Goal: Task Accomplishment & Management: Use online tool/utility

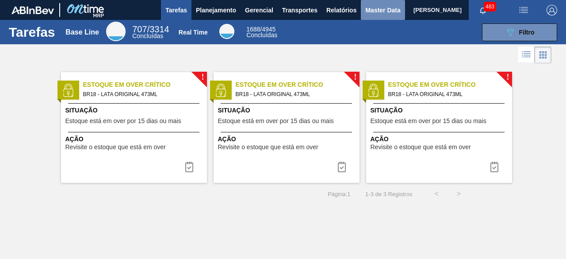
click at [374, 9] on span "Master Data" at bounding box center [382, 10] width 35 height 11
click at [371, 11] on span "Master Data" at bounding box center [382, 10] width 35 height 11
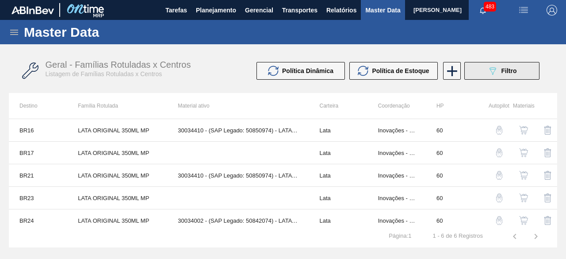
click at [488, 71] on icon "089F7B8B-B2A5-4AFE-B5C0-19BA573D28AC" at bounding box center [493, 70] width 11 height 11
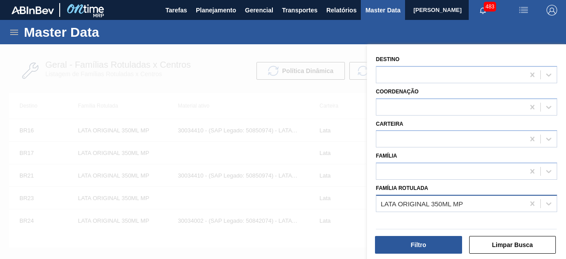
click at [477, 202] on div "LATA ORIGINAL 350ML MP" at bounding box center [451, 203] width 148 height 13
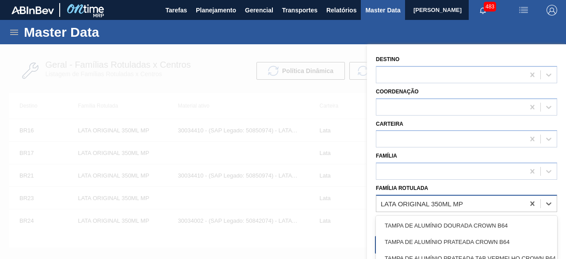
paste Rotulada "LATA BC DM 269ML"
type Rotulada "LATA BC DM 269ML"
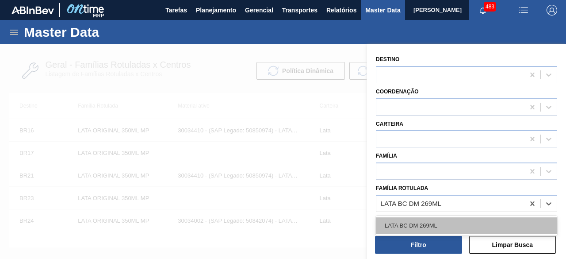
click at [442, 226] on div "LATA BC DM 269ML" at bounding box center [466, 225] width 181 height 16
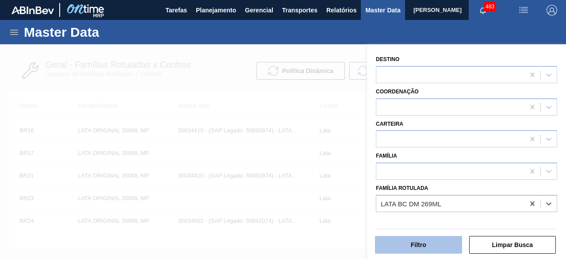
click at [434, 243] on button "Filtro" at bounding box center [418, 245] width 87 height 18
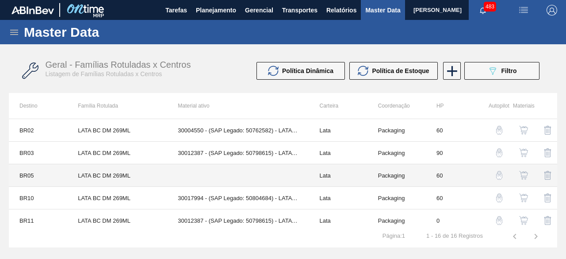
scroll to position [44, 0]
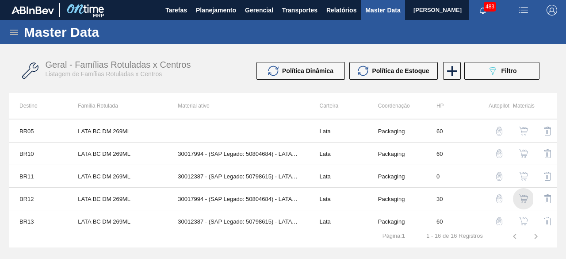
click at [521, 197] on img "button" at bounding box center [523, 198] width 9 height 9
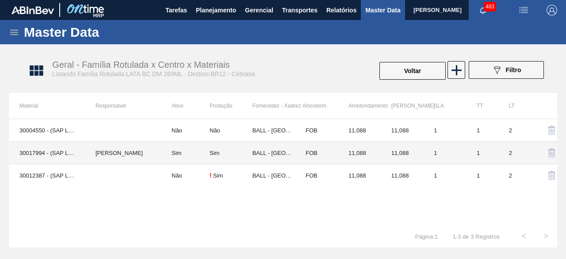
click at [77, 147] on td "30017994 - (SAP Legado: 50804684) - LATA AL 269ML BC DM 429 BRILHO" at bounding box center [47, 153] width 76 height 23
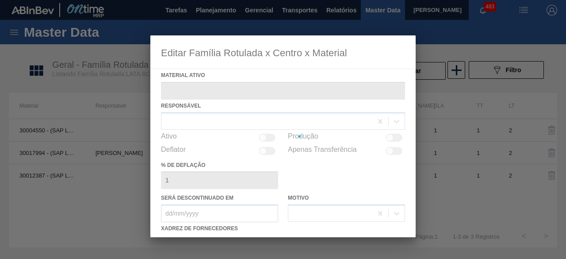
type ativo "30017994 - (SAP Legado: 50804684) - LATA AL 269ML BC DM 429 BRILHO"
checkbox input "true"
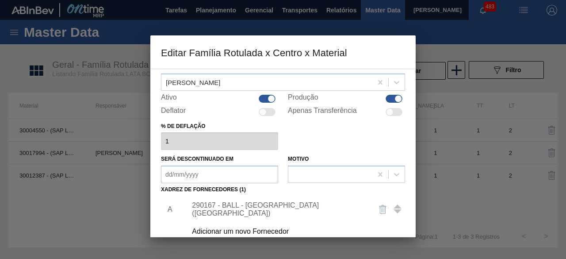
scroll to position [88, 0]
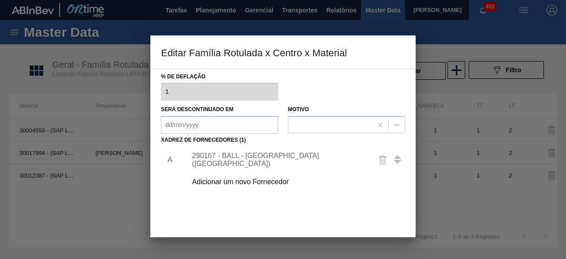
click at [277, 181] on div "Adicionar um novo Fornecedor" at bounding box center [278, 182] width 173 height 8
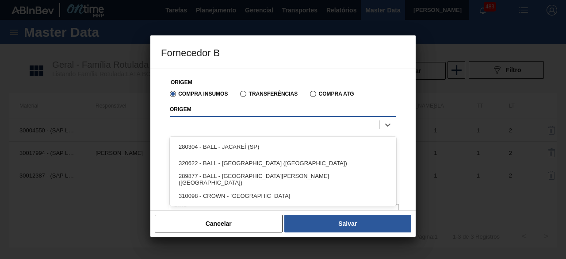
click at [287, 125] on div at bounding box center [274, 124] width 209 height 13
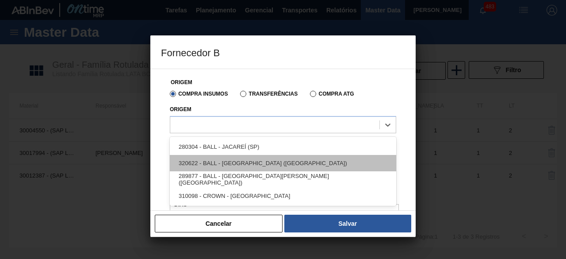
click at [257, 161] on div "320622 - BALL - RECIFE (PE)" at bounding box center [283, 163] width 227 height 16
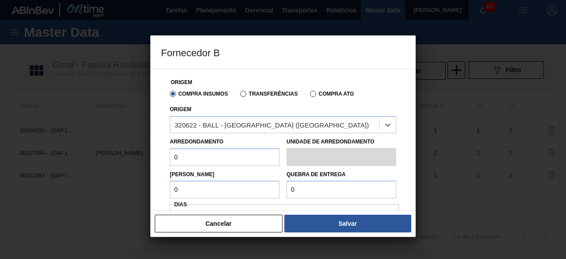
click at [250, 157] on input "0" at bounding box center [225, 157] width 110 height 18
type input "11,088"
click at [234, 196] on input "0" at bounding box center [225, 190] width 110 height 18
type input "11,088"
click at [323, 192] on input "0" at bounding box center [342, 190] width 110 height 18
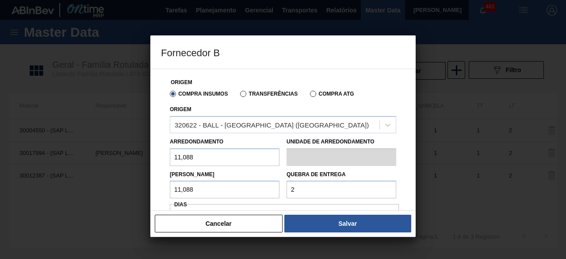
type input "277,2"
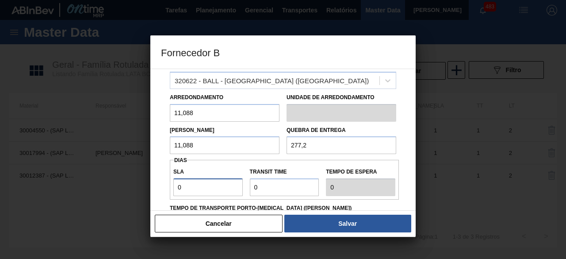
drag, startPoint x: 223, startPoint y: 193, endPoint x: 224, endPoint y: 185, distance: 8.1
click at [223, 193] on input "0" at bounding box center [207, 187] width 69 height 18
type input "01"
type input "1"
click at [263, 188] on input "Transit Time" at bounding box center [284, 187] width 69 height 18
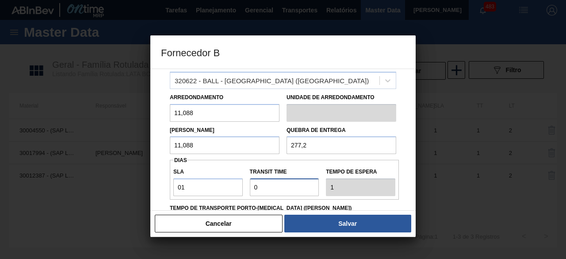
type input "01"
type input "2"
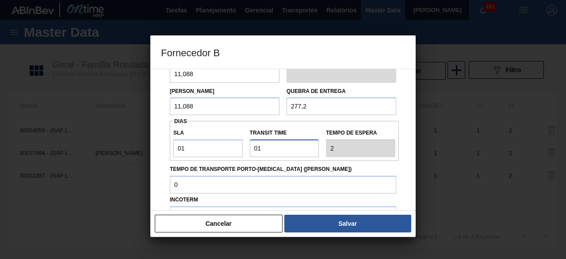
scroll to position [133, 0]
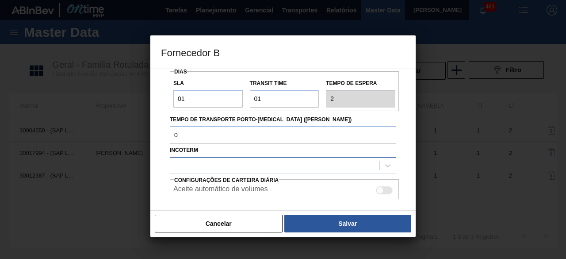
click at [268, 166] on div at bounding box center [274, 165] width 209 height 13
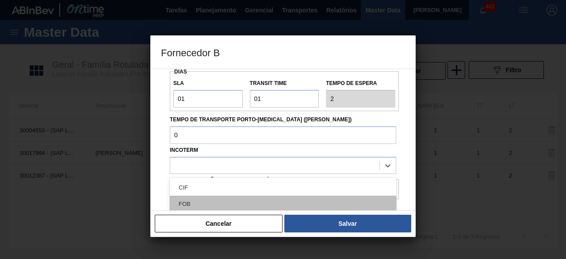
click at [251, 201] on div "FOB" at bounding box center [283, 204] width 227 height 16
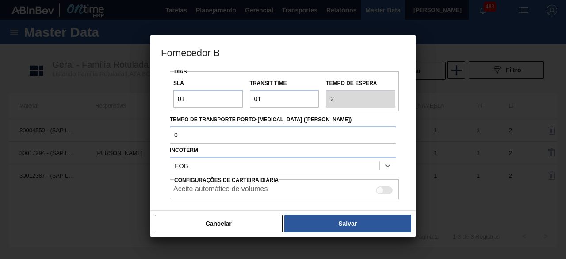
scroll to position [176, 0]
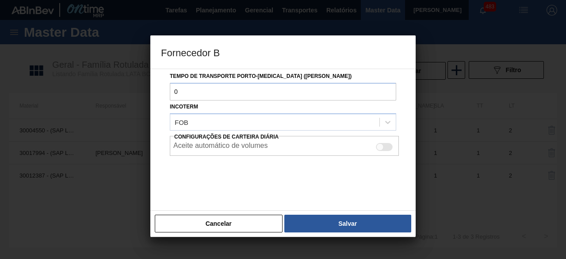
click at [381, 149] on div at bounding box center [381, 147] width 8 height 8
checkbox input "true"
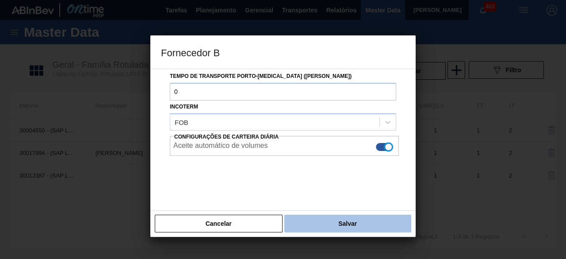
click at [379, 223] on button "Salvar" at bounding box center [347, 224] width 127 height 18
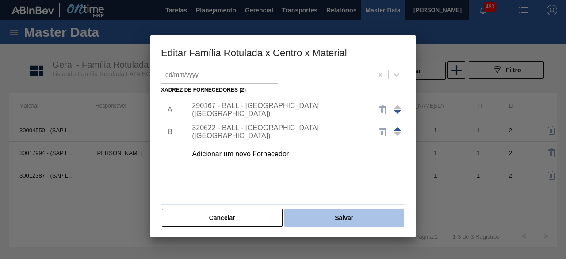
scroll to position [139, 0]
click at [388, 217] on button "Salvar" at bounding box center [344, 217] width 120 height 18
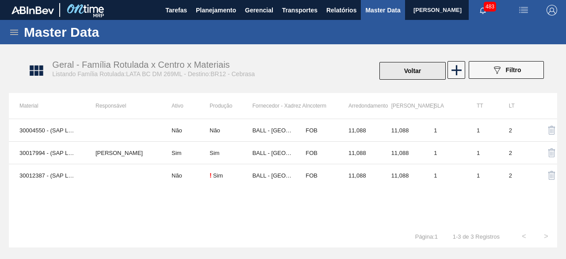
click at [405, 78] on button "Voltar" at bounding box center [413, 71] width 66 height 18
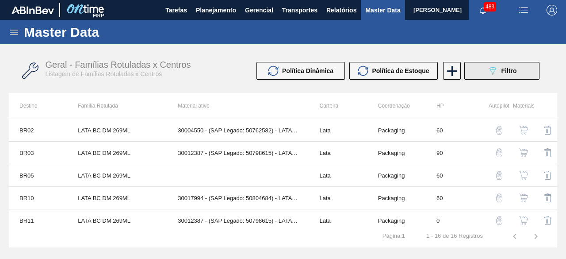
click at [511, 77] on button "089F7B8B-B2A5-4AFE-B5C0-19BA573D28AC Filtro" at bounding box center [502, 71] width 75 height 18
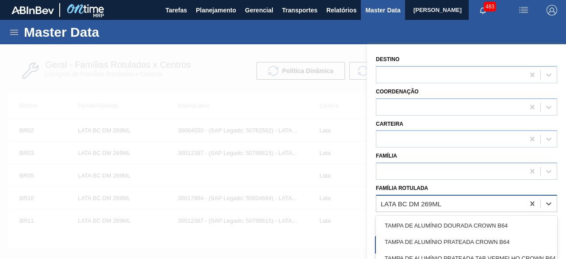
click at [452, 207] on div "LATA BC DM 269ML" at bounding box center [451, 203] width 148 height 13
paste Rotulada "LATA ORIGINAL 269ML"
type Rotulada "LATA ORIGINAL 269ML"
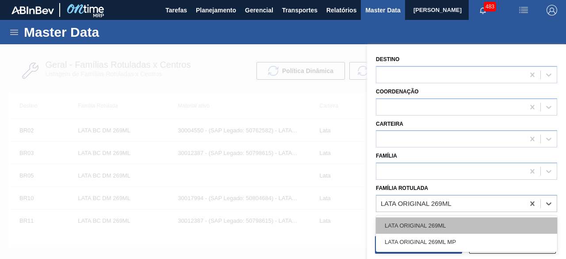
click at [452, 222] on div "LATA ORIGINAL 269ML" at bounding box center [466, 225] width 181 height 16
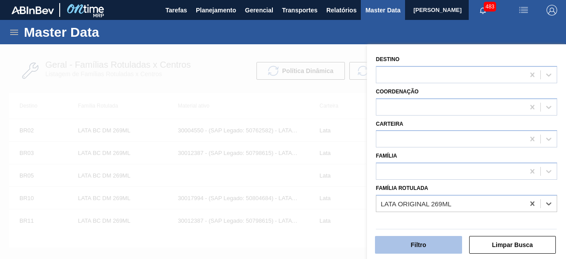
click at [437, 241] on button "Filtro" at bounding box center [418, 245] width 87 height 18
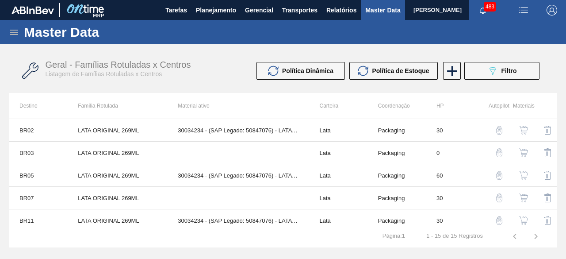
click at [520, 130] on img "button" at bounding box center [523, 130] width 9 height 9
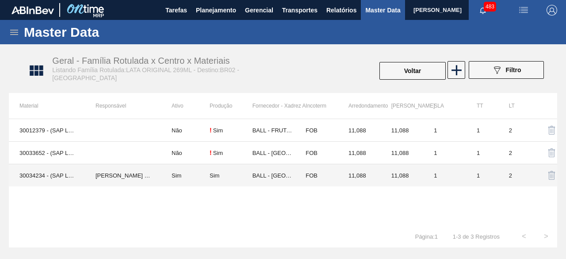
click at [103, 175] on td "BRUNO DE MELLO DUARTE" at bounding box center [123, 175] width 76 height 23
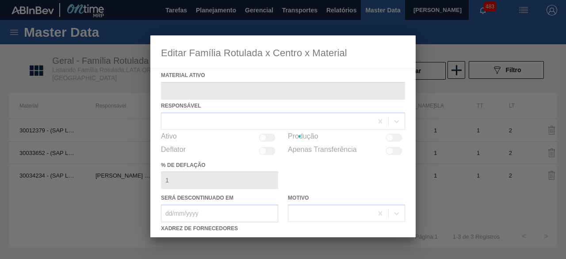
type ativo "30034234 - (SAP Legado: 50847076) - LATA AL ORIGINAL 269ML BRILHO"
checkbox input "true"
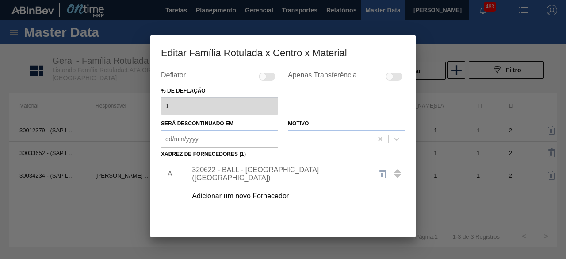
scroll to position [88, 0]
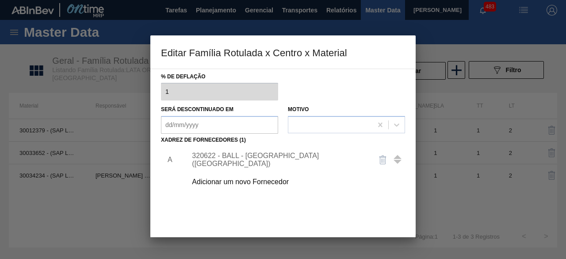
click at [279, 158] on div "320622 - BALL - RECIFE (PE)" at bounding box center [278, 160] width 173 height 16
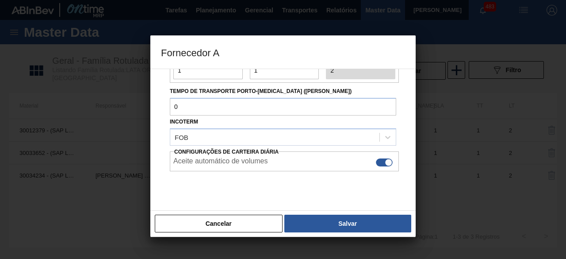
scroll to position [148, 0]
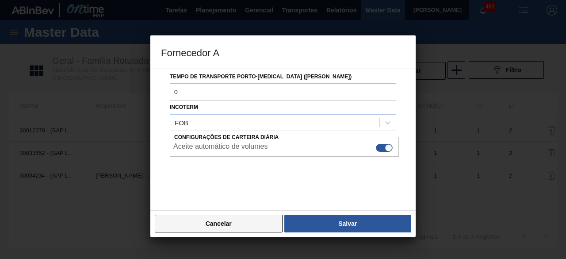
click at [265, 224] on button "Cancelar" at bounding box center [219, 224] width 128 height 18
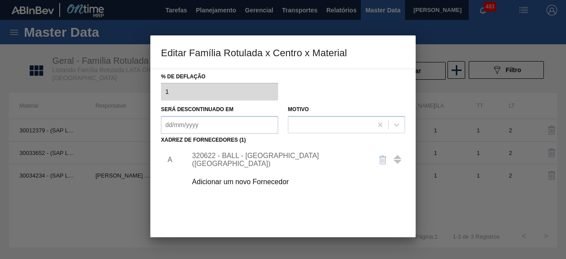
click at [261, 178] on div "Adicionar um novo Fornecedor" at bounding box center [278, 182] width 173 height 8
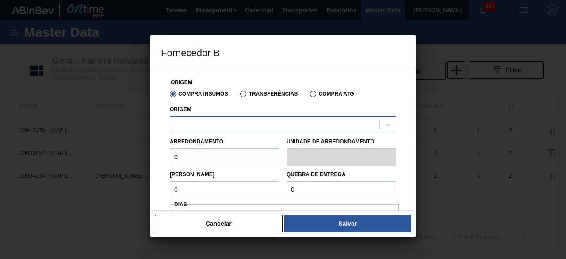
click at [277, 127] on div at bounding box center [274, 124] width 209 height 13
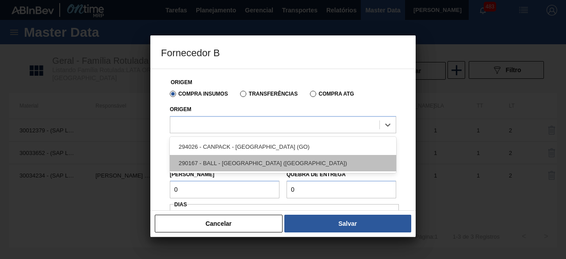
click at [262, 161] on div "290167 - BALL - BRASÍLIA (DF)" at bounding box center [283, 163] width 227 height 16
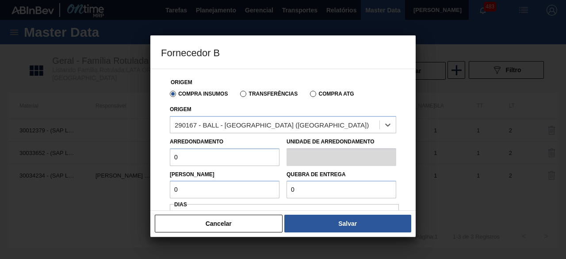
click at [252, 161] on input "0" at bounding box center [225, 157] width 110 height 18
type input "11,088"
click at [225, 188] on input "0" at bounding box center [225, 190] width 110 height 18
type input "11,088"
click at [240, 213] on div "Cancelar Salvar" at bounding box center [282, 223] width 265 height 27
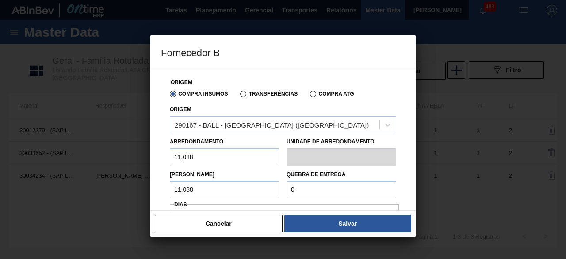
click at [314, 192] on input "0" at bounding box center [342, 190] width 110 height 18
type input "221,76"
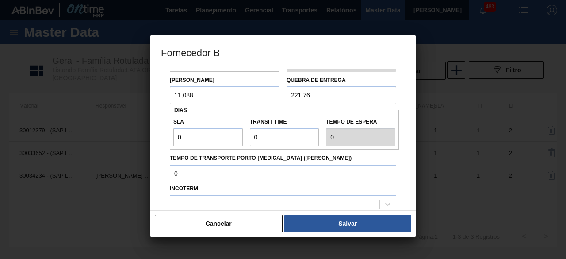
scroll to position [133, 0]
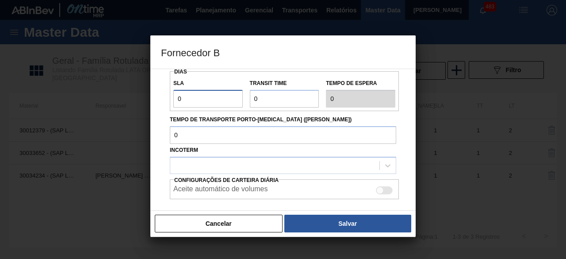
click at [219, 101] on input "0" at bounding box center [207, 99] width 69 height 18
type input "01"
type input "1"
drag, startPoint x: 269, startPoint y: 93, endPoint x: 273, endPoint y: 100, distance: 8.3
click at [269, 93] on input "Transit Time" at bounding box center [284, 99] width 69 height 18
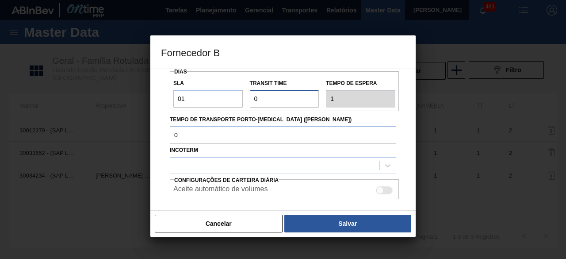
type input "01"
type input "2"
click at [288, 159] on div at bounding box center [274, 165] width 209 height 13
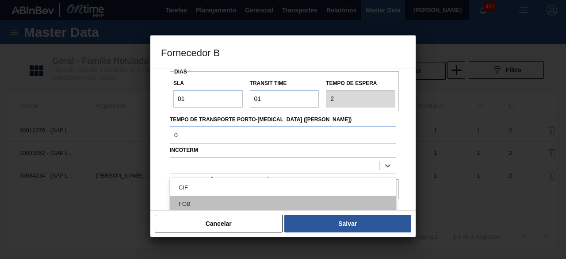
click at [235, 206] on div "FOB" at bounding box center [283, 204] width 227 height 16
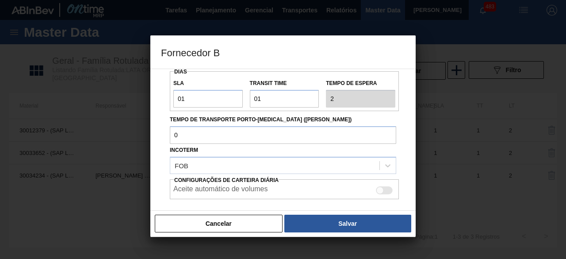
drag, startPoint x: 379, startPoint y: 186, endPoint x: 380, endPoint y: 191, distance: 4.6
click at [380, 186] on div at bounding box center [384, 190] width 17 height 8
checkbox input "true"
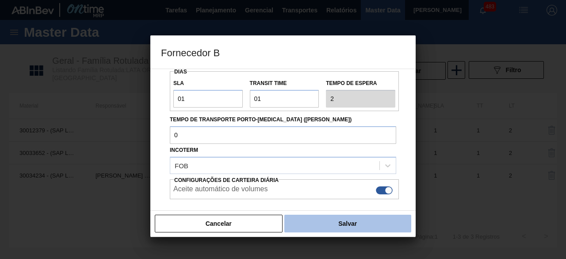
click at [377, 223] on button "Salvar" at bounding box center [347, 224] width 127 height 18
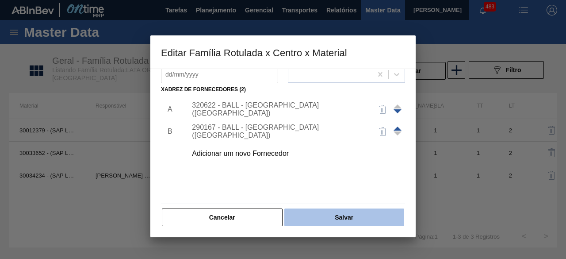
scroll to position [139, 0]
click at [334, 211] on button "Salvar" at bounding box center [344, 217] width 120 height 18
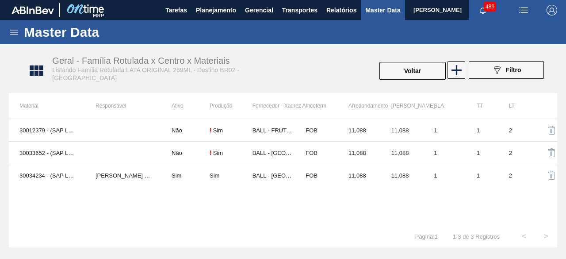
drag, startPoint x: 411, startPoint y: 69, endPoint x: 370, endPoint y: 3, distance: 77.5
click at [411, 63] on button "Voltar" at bounding box center [413, 71] width 66 height 18
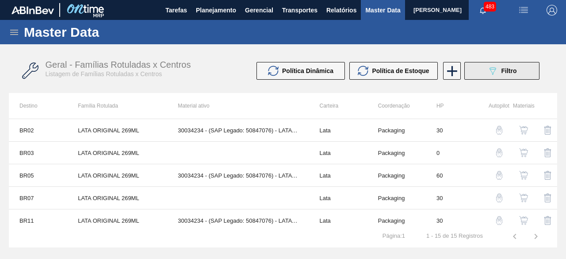
click at [481, 77] on button "089F7B8B-B2A5-4AFE-B5C0-19BA573D28AC Filtro" at bounding box center [502, 71] width 75 height 18
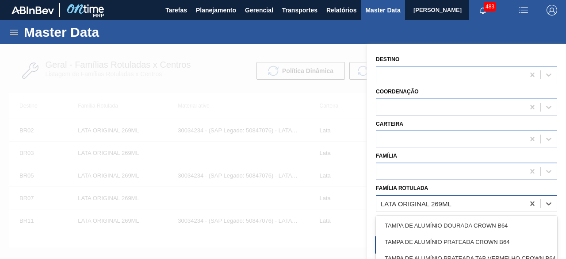
click at [434, 200] on div "LATA ORIGINAL 269ML" at bounding box center [416, 204] width 71 height 8
paste Rotulada "LATA AP 269ML MP"
type Rotulada "LATA AP 269ML MP"
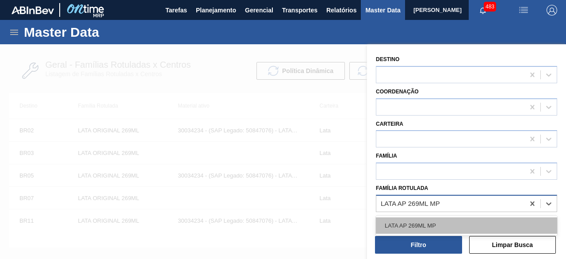
click at [435, 226] on div "LATA AP 269ML MP" at bounding box center [466, 225] width 181 height 16
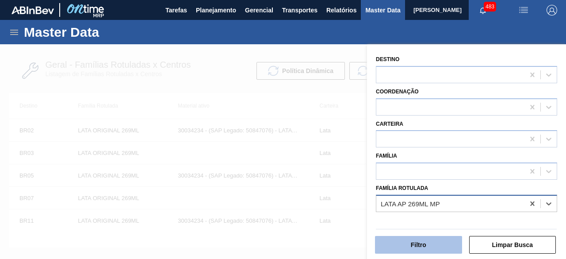
click at [435, 243] on button "Filtro" at bounding box center [418, 245] width 87 height 18
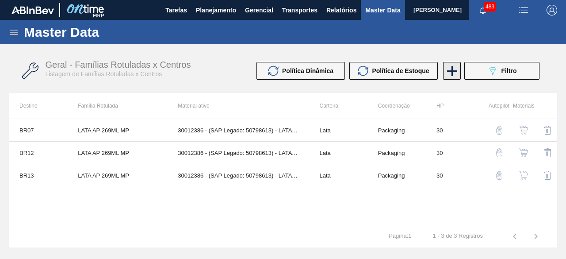
click at [454, 72] on icon at bounding box center [452, 70] width 17 height 17
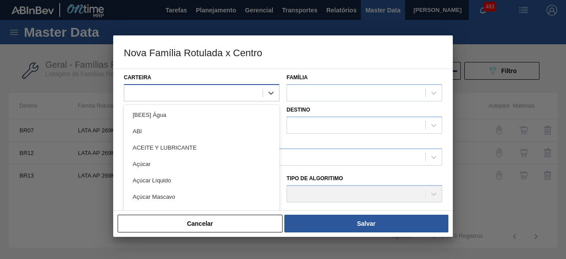
click at [248, 94] on div at bounding box center [193, 92] width 138 height 13
type input "lata"
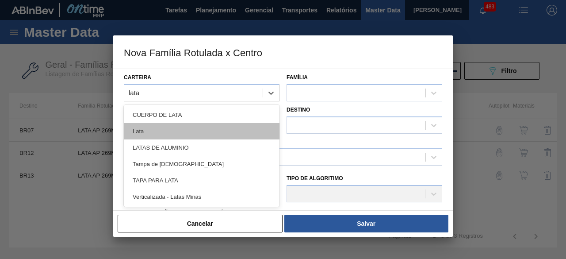
click at [222, 131] on div "Lata" at bounding box center [202, 131] width 156 height 16
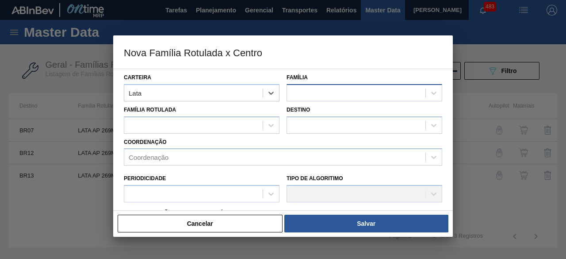
click at [300, 88] on div at bounding box center [356, 92] width 138 height 13
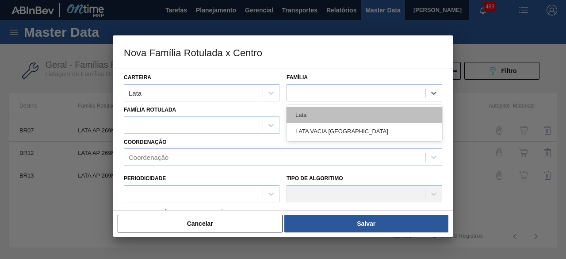
click at [306, 114] on div "Lata" at bounding box center [365, 115] width 156 height 16
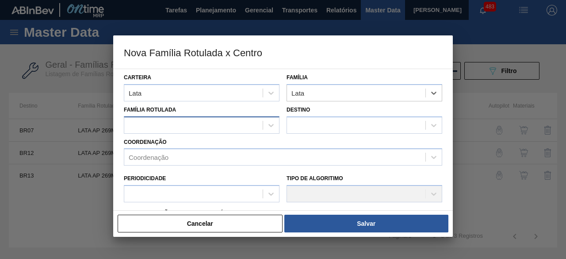
click at [250, 121] on div at bounding box center [193, 125] width 138 height 13
paste Rotulada "LATA AP 269ML MP"
type Rotulada "LATA AP 269ML MP"
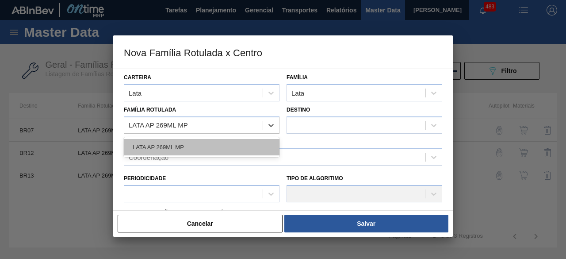
click at [219, 148] on div "LATA AP 269ML MP" at bounding box center [202, 147] width 156 height 16
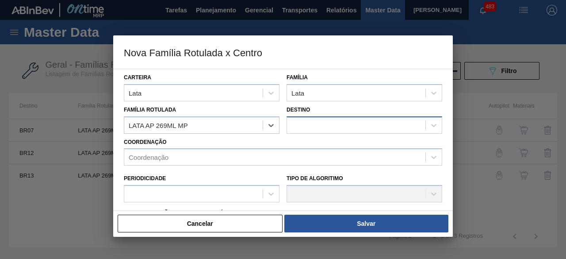
checkbox input "false"
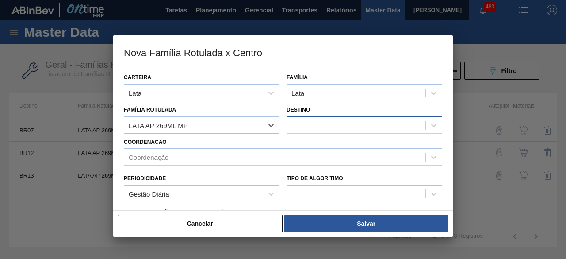
click at [310, 126] on div at bounding box center [356, 125] width 138 height 13
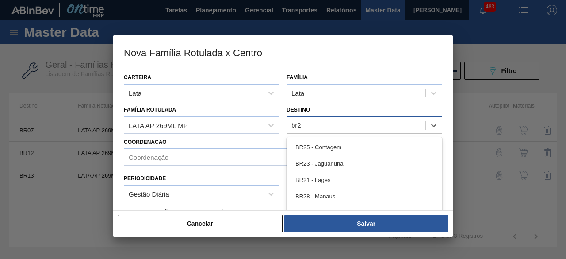
type input "br26"
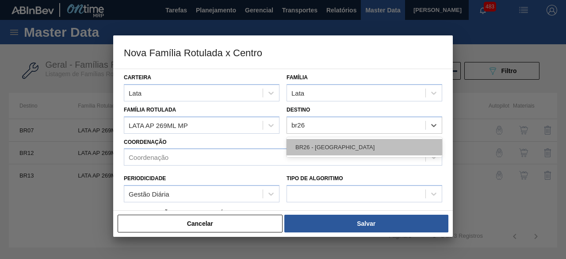
click at [342, 144] on div "BR26 - Uberlândia" at bounding box center [365, 147] width 156 height 16
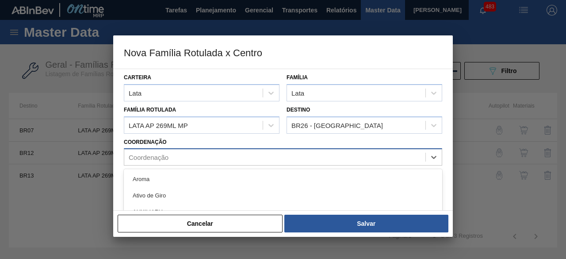
click at [298, 157] on div "Coordenação" at bounding box center [274, 157] width 301 height 13
type input "pack"
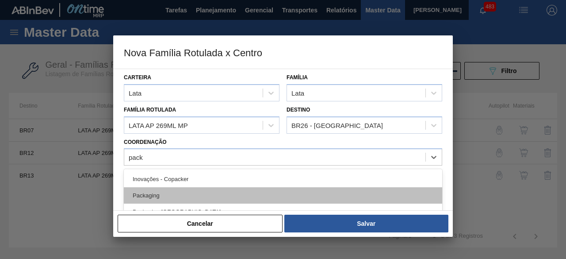
click at [210, 197] on div "Packaging" at bounding box center [283, 195] width 319 height 16
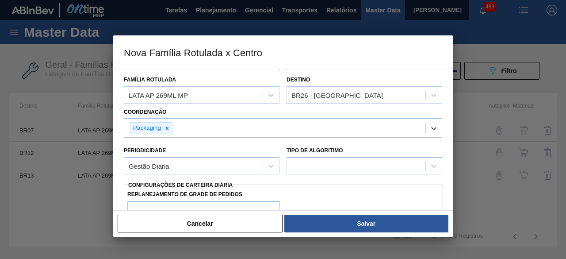
scroll to position [44, 0]
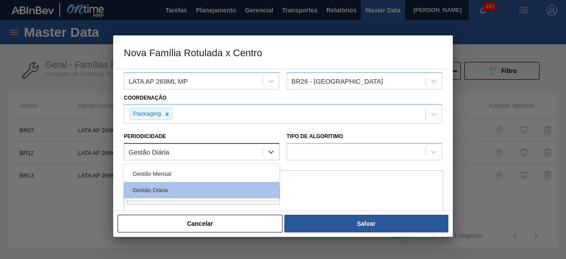
click at [257, 155] on div "Gestão Diária" at bounding box center [193, 152] width 138 height 13
drag, startPoint x: 245, startPoint y: 184, endPoint x: 279, endPoint y: 161, distance: 41.1
click at [245, 184] on div "Gestão Diária" at bounding box center [202, 190] width 156 height 16
checkbox input "true"
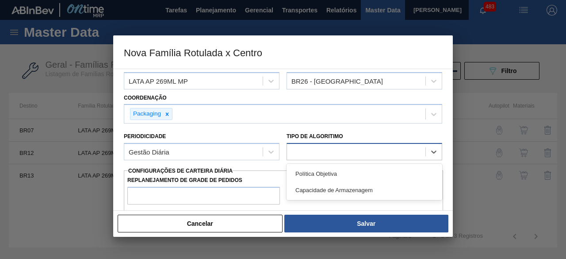
click at [299, 152] on div at bounding box center [356, 152] width 138 height 13
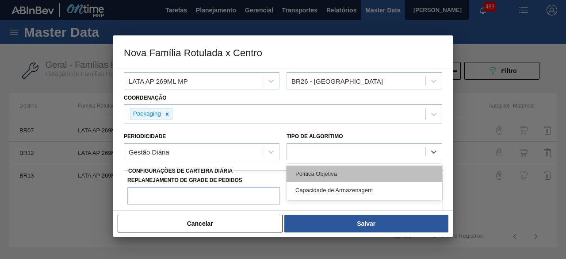
click at [306, 169] on div "Política Objetiva" at bounding box center [365, 173] width 156 height 16
type input "0"
type input "100"
type input "0,000"
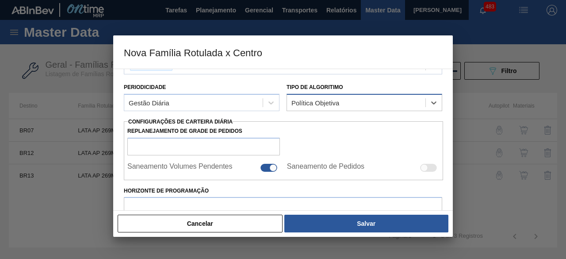
scroll to position [133, 0]
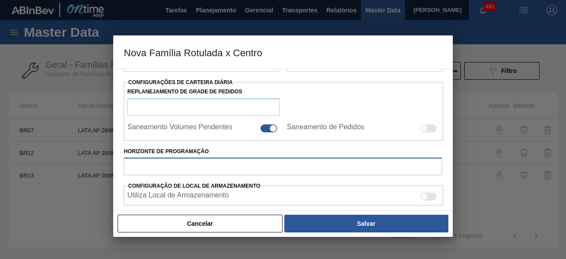
click at [311, 161] on input "Horizonte de Programação" at bounding box center [283, 167] width 319 height 18
type input "30"
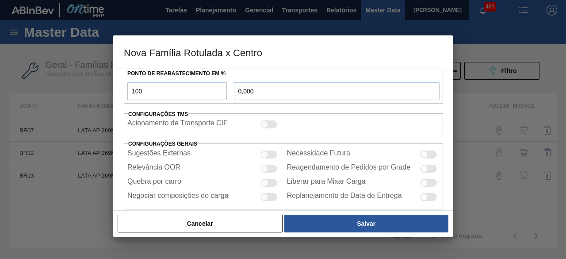
scroll to position [343, 0]
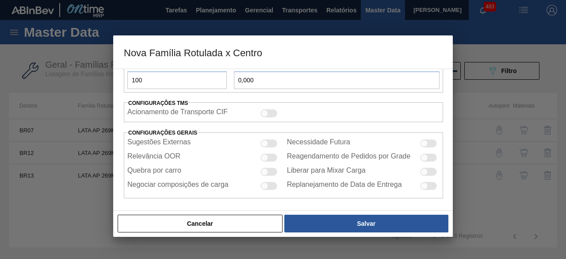
click at [276, 154] on div at bounding box center [269, 158] width 17 height 8
checkbox input "true"
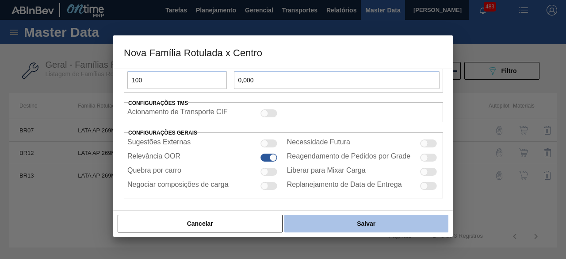
click at [365, 228] on button "Salvar" at bounding box center [366, 224] width 164 height 18
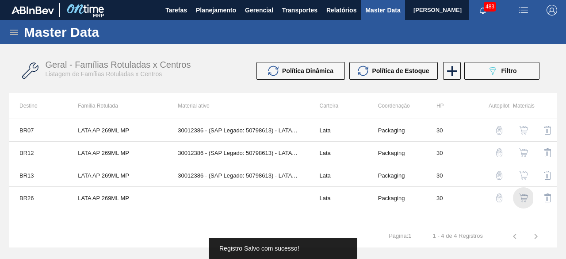
click at [522, 196] on img "button" at bounding box center [523, 197] width 9 height 9
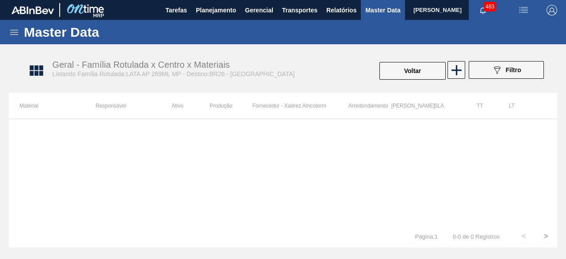
click at [465, 70] on div "089F7B8B-B2A5-4AFE-B5C0-19BA573D28AC Filtro" at bounding box center [507, 70] width 84 height 19
click at [455, 73] on icon at bounding box center [456, 70] width 17 height 17
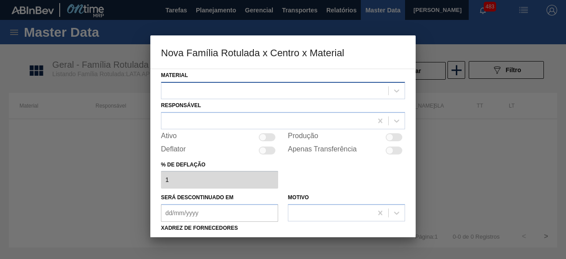
click at [370, 93] on div at bounding box center [274, 90] width 227 height 13
click at [266, 93] on div at bounding box center [274, 90] width 227 height 13
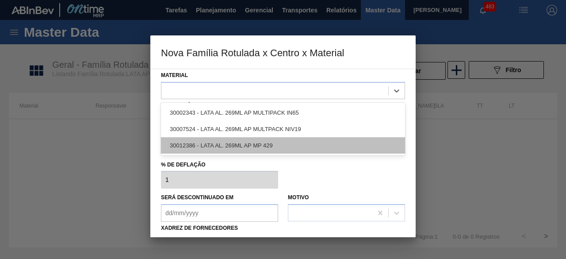
click at [273, 138] on div "30012386 - LATA AL. 269ML AP MP 429" at bounding box center [283, 145] width 244 height 16
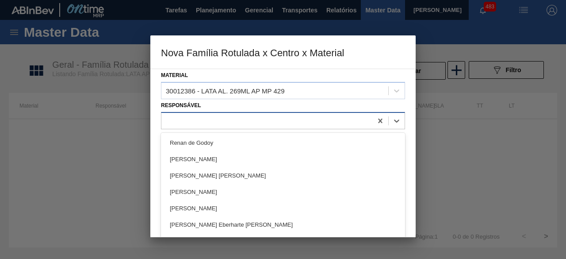
click at [334, 119] on div at bounding box center [266, 120] width 211 height 13
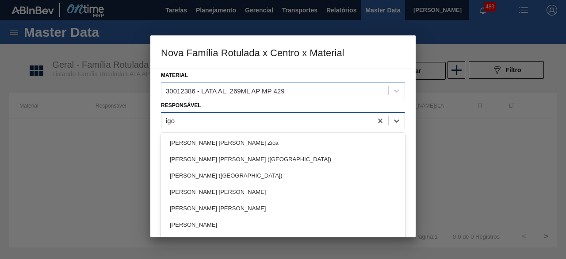
type input "igor"
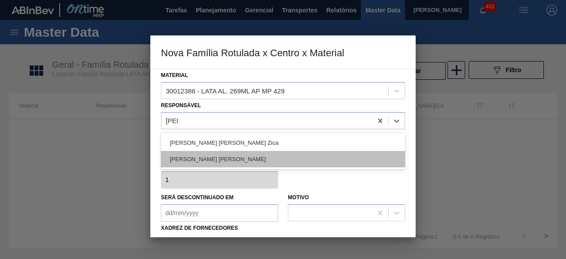
click at [329, 154] on div "IGOR FERREIRA MOURA" at bounding box center [283, 159] width 244 height 16
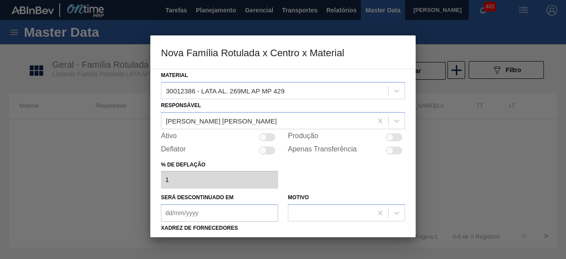
click at [273, 135] on div at bounding box center [267, 137] width 17 height 8
checkbox input "true"
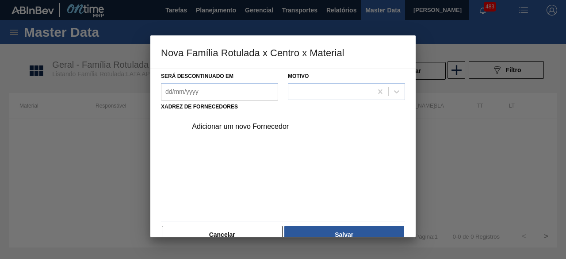
scroll to position [133, 0]
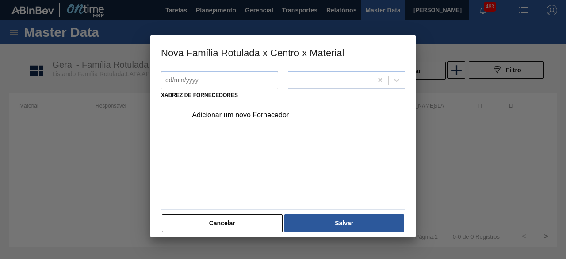
click at [273, 114] on div "Adicionar um novo Fornecedor" at bounding box center [278, 115] width 173 height 8
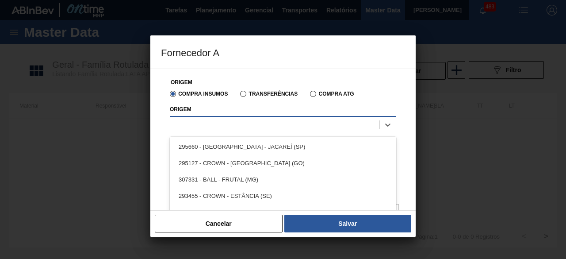
click at [320, 124] on div at bounding box center [274, 124] width 209 height 13
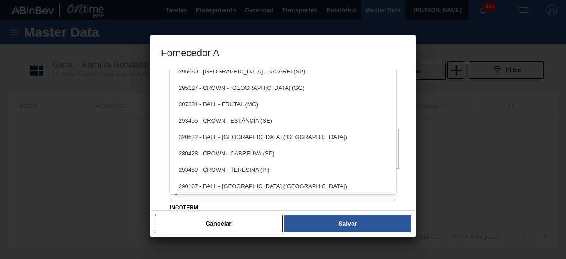
scroll to position [88, 0]
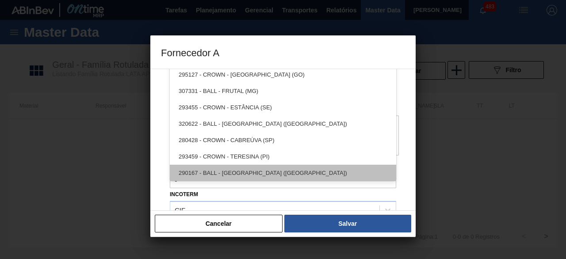
click at [297, 177] on div "290167 - BALL - BRASÍLIA (DF)" at bounding box center [283, 173] width 227 height 16
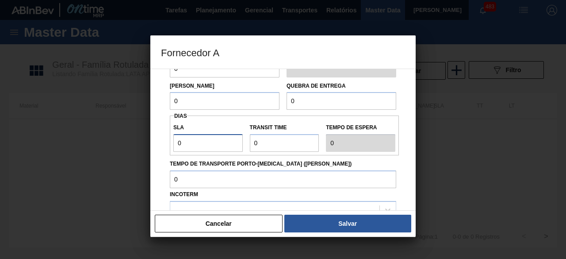
click at [209, 142] on input "0" at bounding box center [207, 143] width 69 height 18
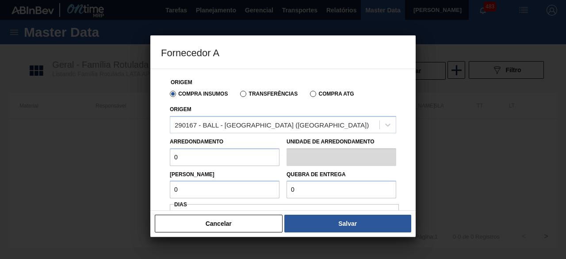
click at [188, 155] on input "0" at bounding box center [225, 157] width 110 height 18
type input "11,088"
click at [230, 181] on input "0" at bounding box center [225, 190] width 110 height 18
type input "11,088"
click at [347, 187] on input "0" at bounding box center [342, 190] width 110 height 18
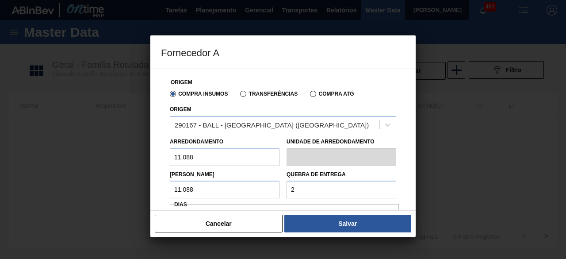
type input "221,76"
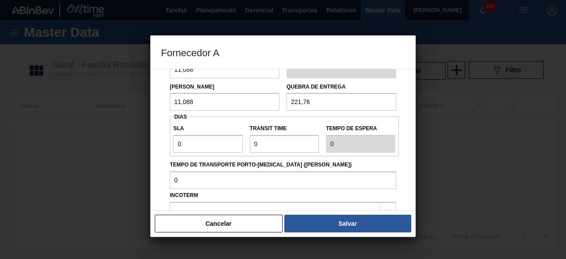
scroll to position [88, 0]
click at [225, 145] on input "0" at bounding box center [207, 143] width 69 height 18
type input "01"
type input "1"
click at [278, 144] on input "Transit Time" at bounding box center [284, 143] width 69 height 18
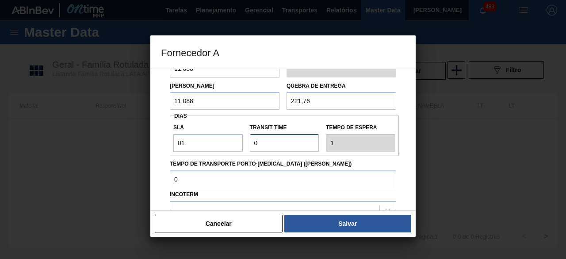
type input "01"
type input "2"
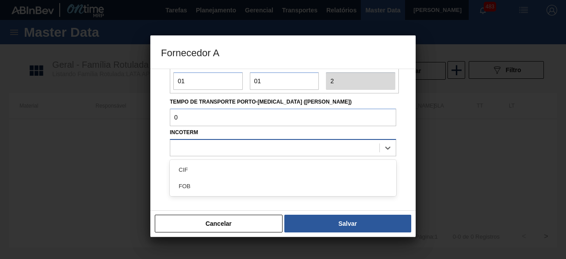
click at [294, 152] on div at bounding box center [274, 147] width 209 height 13
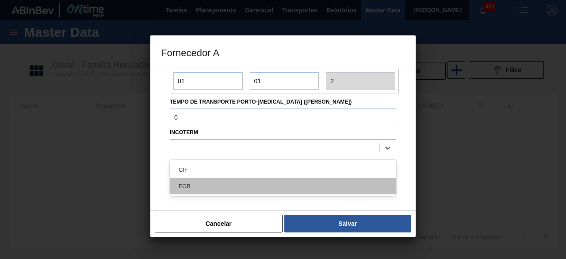
click at [293, 187] on div "FOB" at bounding box center [283, 186] width 227 height 16
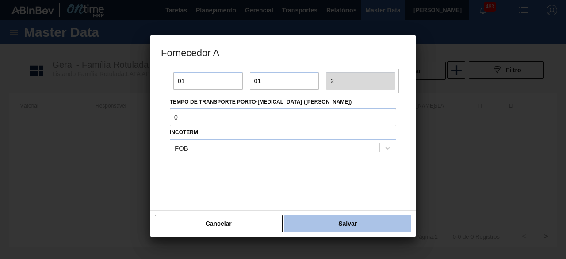
click at [338, 221] on button "Salvar" at bounding box center [347, 224] width 127 height 18
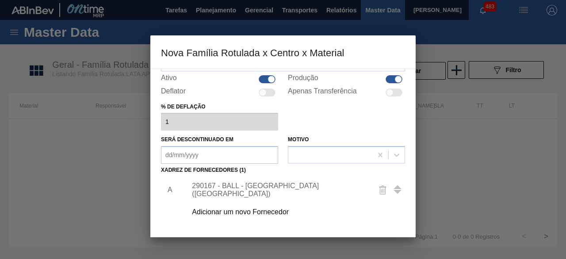
scroll to position [133, 0]
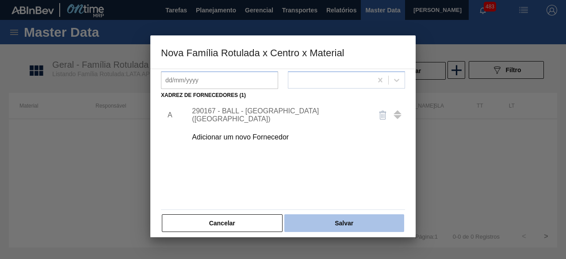
click at [356, 230] on button "Salvar" at bounding box center [344, 223] width 120 height 18
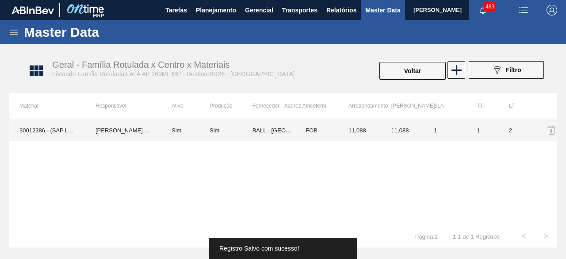
click at [283, 130] on td "BALL - BRASÍLIA (DF)" at bounding box center [274, 130] width 43 height 22
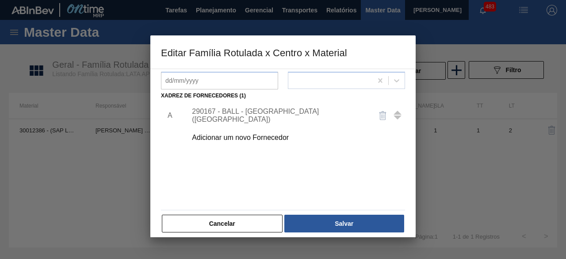
click at [279, 111] on div "290167 - BALL - BRASÍLIA (DF)" at bounding box center [278, 116] width 173 height 16
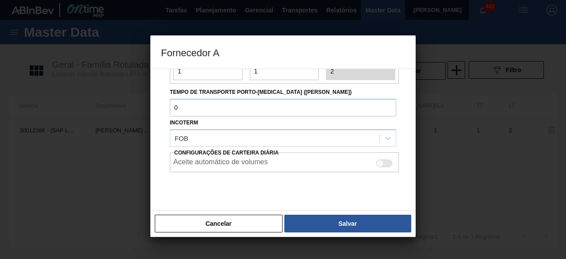
click at [378, 161] on div at bounding box center [381, 163] width 8 height 8
checkbox input "true"
click at [390, 219] on button "Salvar" at bounding box center [347, 224] width 127 height 18
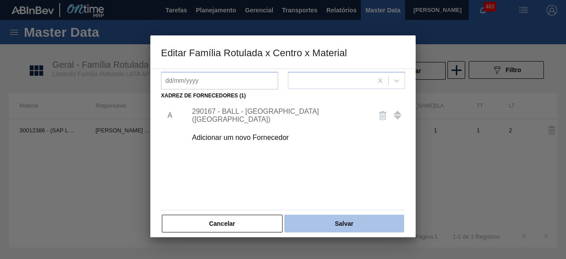
click at [367, 218] on button "Salvar" at bounding box center [344, 224] width 120 height 18
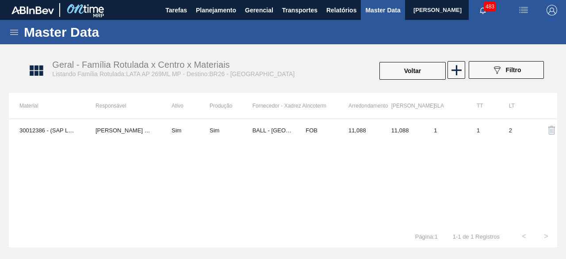
click at [399, 67] on button "Voltar" at bounding box center [413, 71] width 66 height 18
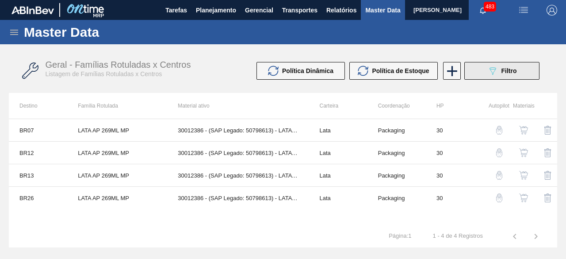
click at [503, 73] on span "Filtro" at bounding box center [509, 70] width 15 height 7
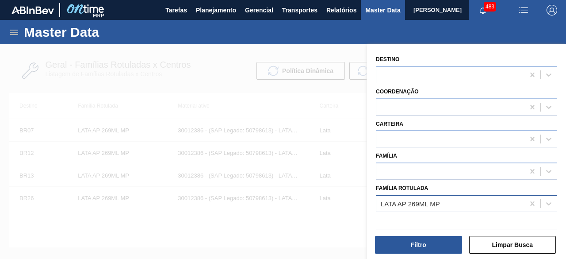
click at [438, 197] on div "LATA AP 269ML MP" at bounding box center [451, 203] width 148 height 13
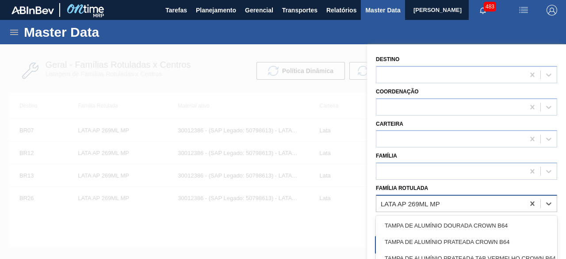
paste Rotulada "LATA ORIGINAL 269ML"
type Rotulada "LATA ORIGINAL 269ML"
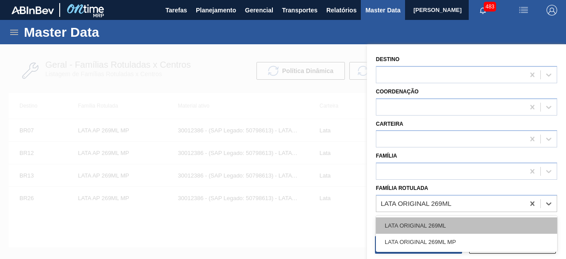
click at [430, 225] on div "LATA ORIGINAL 269ML" at bounding box center [466, 225] width 181 height 16
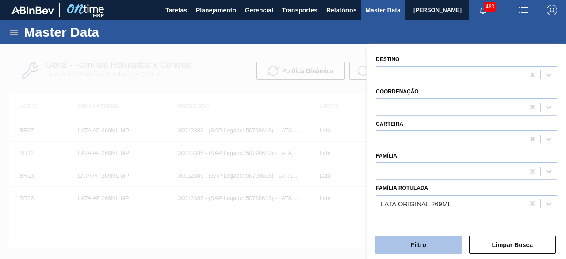
click at [431, 245] on button "Filtro" at bounding box center [418, 245] width 87 height 18
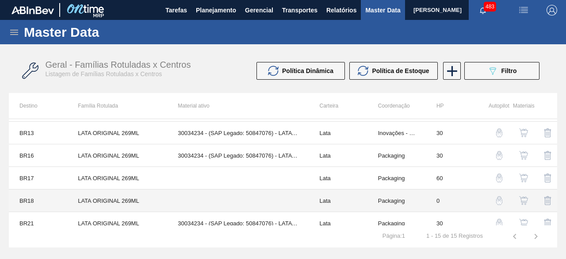
scroll to position [221, 0]
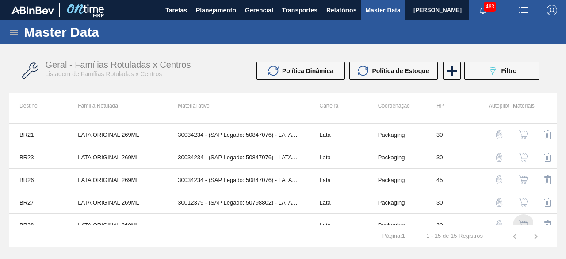
click at [524, 220] on img "button" at bounding box center [523, 224] width 9 height 9
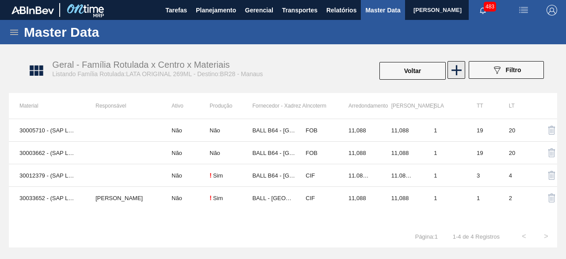
click at [456, 69] on icon at bounding box center [456, 70] width 17 height 17
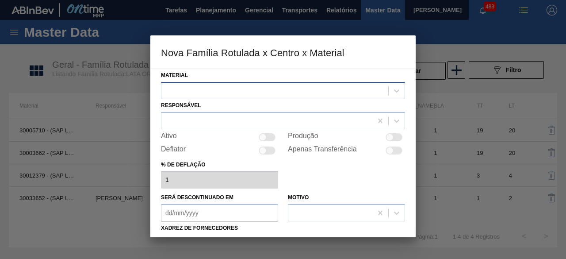
click at [378, 90] on div at bounding box center [274, 90] width 227 height 13
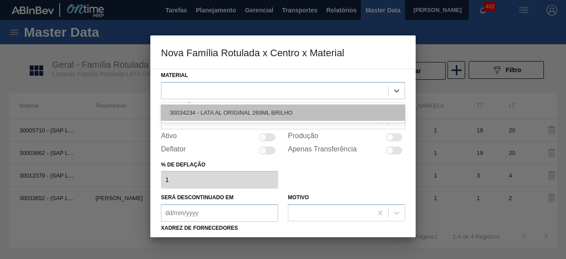
click at [273, 115] on div "30034234 - LATA AL ORIGINAL 269ML BRILHO" at bounding box center [283, 112] width 244 height 16
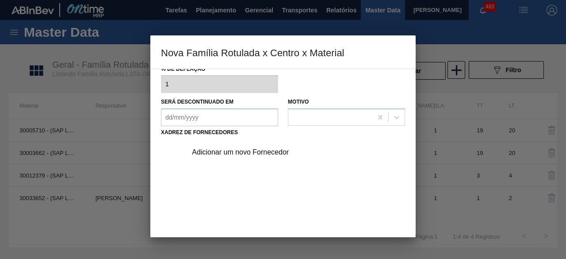
scroll to position [133, 0]
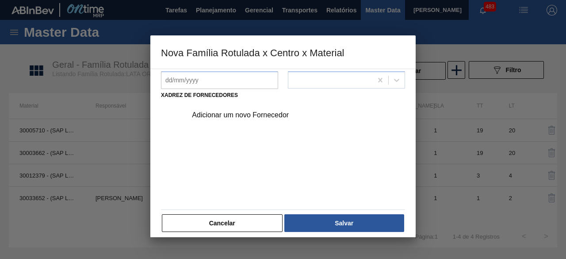
click at [284, 113] on div "Adicionar um novo Fornecedor" at bounding box center [278, 115] width 173 height 8
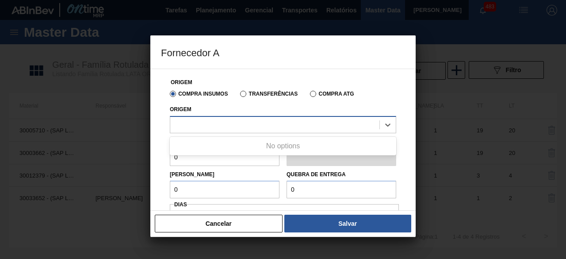
click at [292, 123] on div at bounding box center [274, 124] width 209 height 13
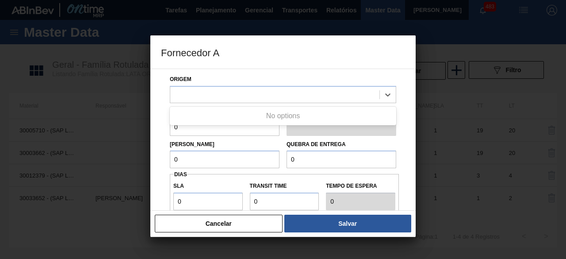
scroll to position [44, 0]
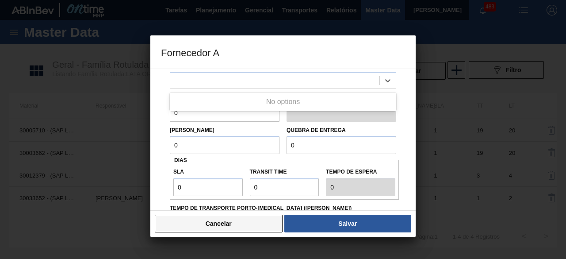
click at [260, 224] on button "Cancelar" at bounding box center [219, 224] width 128 height 18
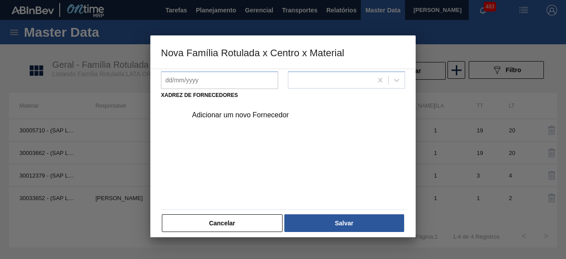
click at [260, 224] on button "Cancelar" at bounding box center [222, 223] width 121 height 18
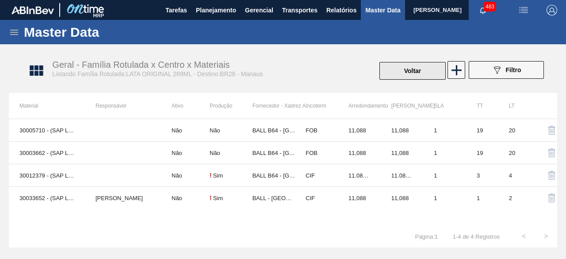
click at [404, 73] on button "Voltar" at bounding box center [413, 71] width 66 height 18
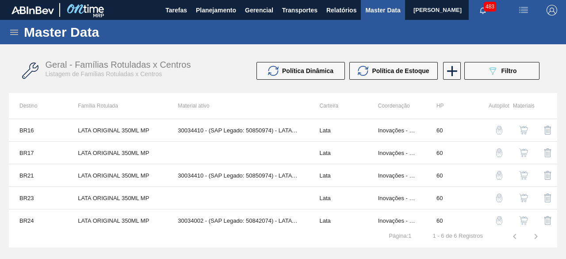
click at [524, 8] on img "button" at bounding box center [524, 10] width 11 height 11
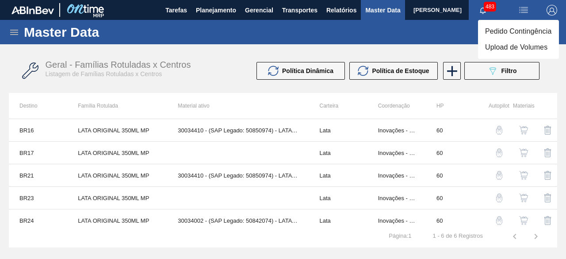
click at [530, 50] on li "Upload de Volumes" at bounding box center [518, 47] width 81 height 16
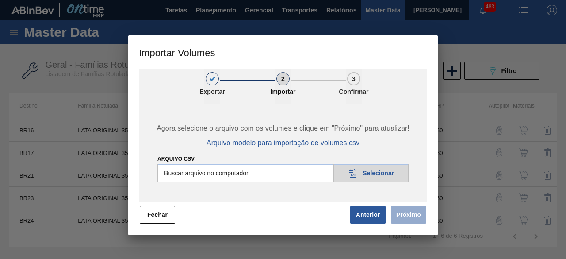
click at [396, 178] on input "Arquivo csv" at bounding box center [283, 173] width 251 height 18
type input "C:\fakepath\Subida Ball D0 + D3 28.08.csv"
click at [411, 212] on button "Próximo" at bounding box center [408, 215] width 35 height 18
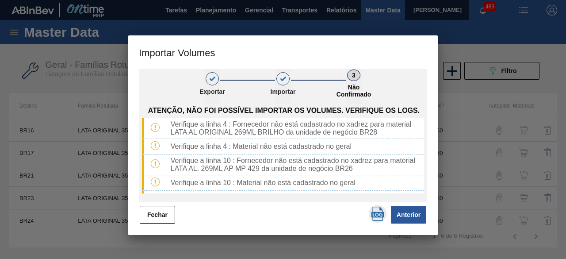
click at [374, 214] on img "button" at bounding box center [378, 214] width 14 height 14
click at [155, 216] on button "Fechar" at bounding box center [157, 215] width 35 height 18
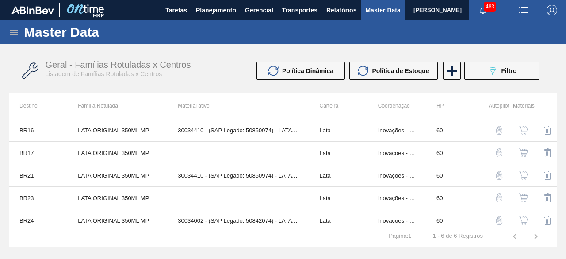
click at [14, 33] on icon at bounding box center [14, 32] width 11 height 11
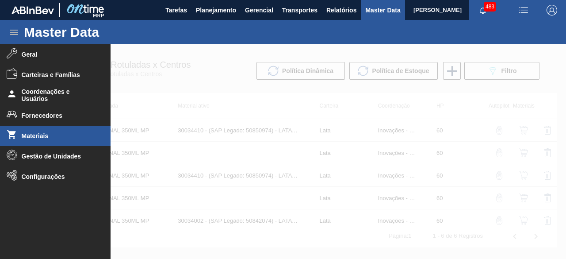
click at [42, 138] on span "Materiais" at bounding box center [58, 135] width 73 height 7
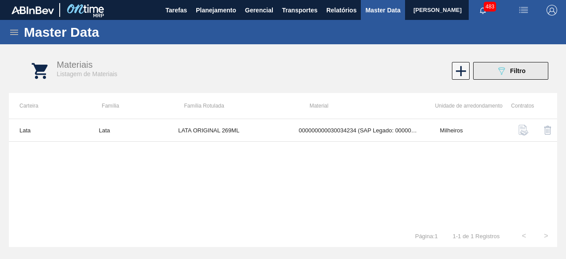
click at [518, 74] on div "089F7B8B-B2A5-4AFE-B5C0-19BA573D28AC Filtro" at bounding box center [511, 70] width 30 height 11
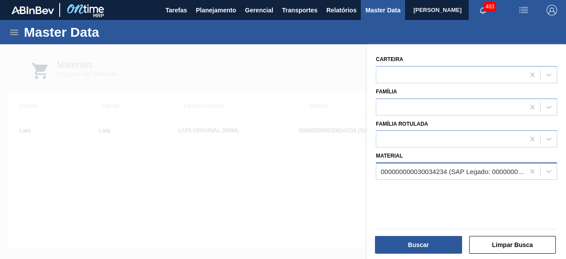
click at [449, 168] on div "000000000030034234 (SAP Legado: 000000000050847076) - LATA AL ORIGINAL 269ML BR…" at bounding box center [453, 172] width 145 height 8
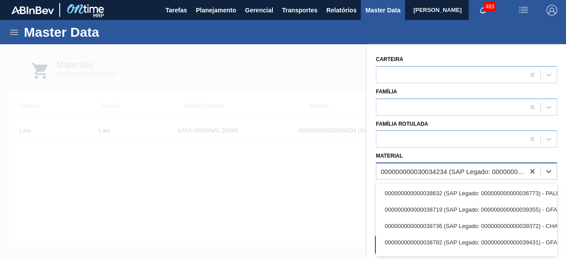
paste input "30017994"
type input "30017994"
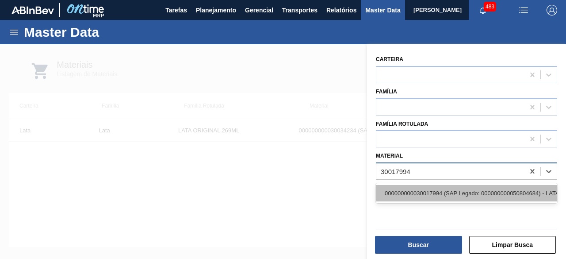
click at [445, 189] on div "000000000030017994 (SAP Legado: 000000000050804684) - LATA AL 269ML BC DM 429 B…" at bounding box center [466, 193] width 181 height 16
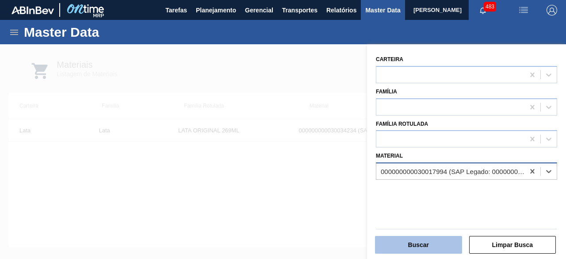
click at [439, 243] on button "Buscar" at bounding box center [418, 245] width 87 height 18
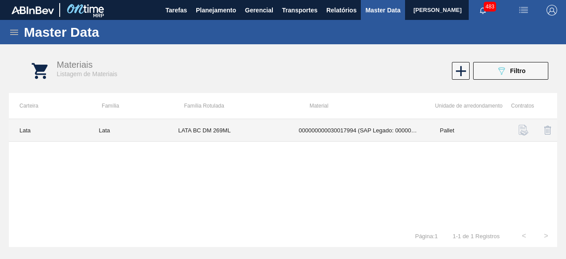
click at [266, 133] on td "LATA BC DM 269ML" at bounding box center [228, 130] width 121 height 23
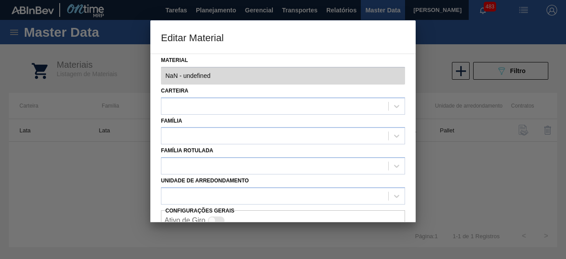
type input "30017994 - 000000000030017994 (SAP Legado: 000000000050804684) - LATA AL 269ML …"
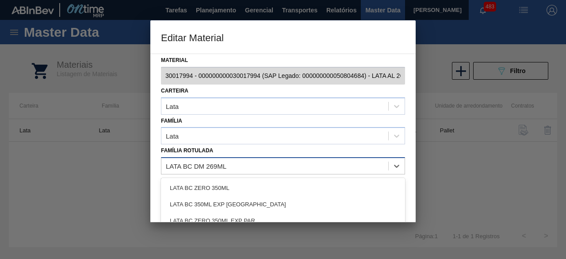
click at [258, 165] on div "LATA BC DM 269ML" at bounding box center [274, 166] width 227 height 13
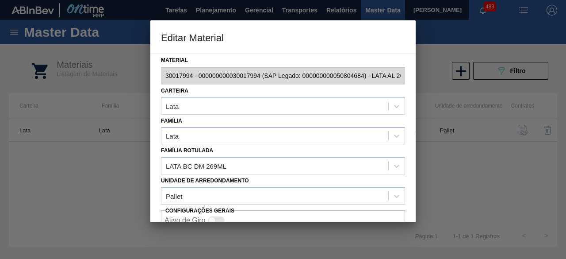
click at [467, 119] on div at bounding box center [283, 129] width 566 height 259
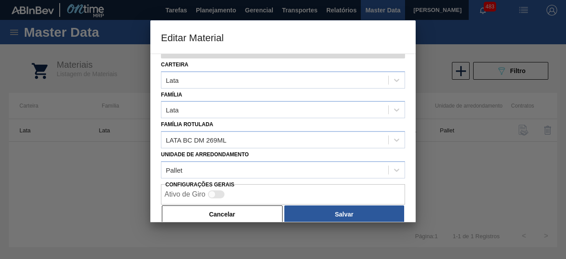
scroll to position [37, 0]
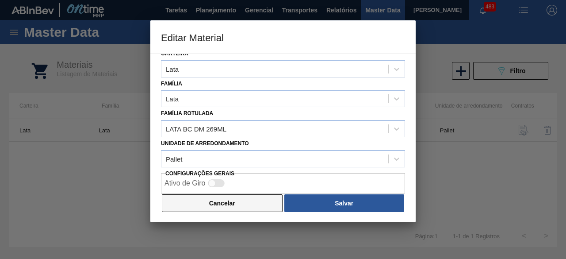
click at [252, 204] on button "Cancelar" at bounding box center [222, 203] width 121 height 18
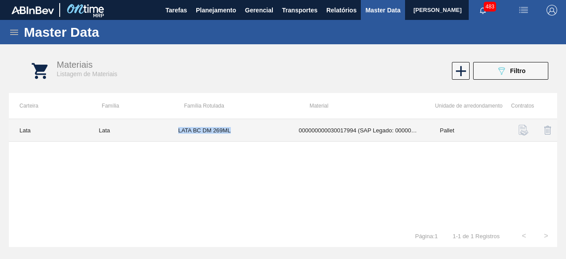
drag, startPoint x: 177, startPoint y: 127, endPoint x: 242, endPoint y: 127, distance: 65.0
click at [242, 127] on td "LATA BC DM 269ML" at bounding box center [228, 130] width 121 height 23
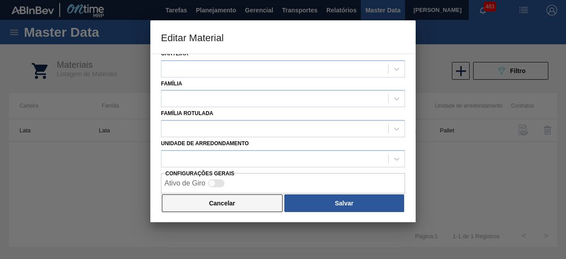
type input "30017994 - 000000000030017994 (SAP Legado: 000000000050804684) - LATA AL 269ML …"
click at [230, 208] on button "Cancelar" at bounding box center [222, 203] width 121 height 18
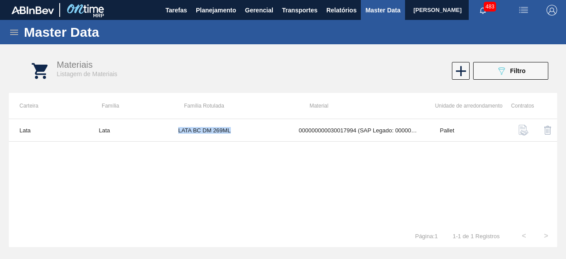
copy td "LATA BC DM 269ML"
click at [498, 68] on icon "089F7B8B-B2A5-4AFE-B5C0-19BA573D28AC" at bounding box center [501, 70] width 11 height 11
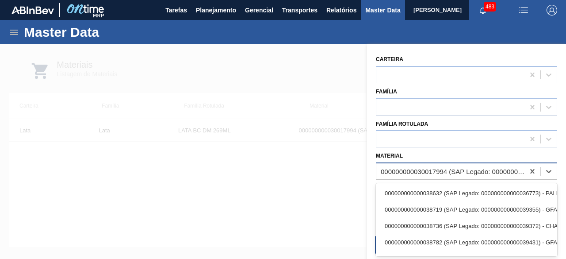
click at [445, 170] on div "000000000030017994 (SAP Legado: 000000000050804684) - LATA AL 269ML BC DM 429 B…" at bounding box center [453, 172] width 145 height 8
paste input "30034234"
type input "30034234"
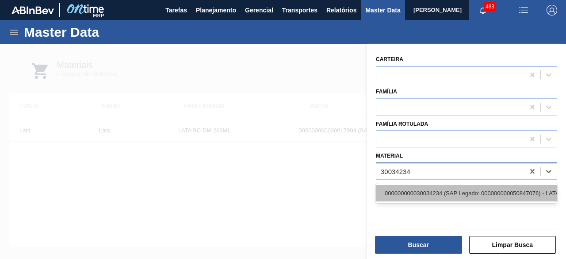
click at [444, 188] on div "000000000030034234 (SAP Legado: 000000000050847076) - LATA AL ORIGINAL 269ML BR…" at bounding box center [466, 193] width 181 height 16
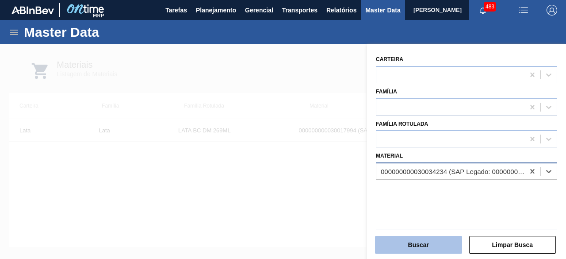
click at [438, 246] on button "Buscar" at bounding box center [418, 245] width 87 height 18
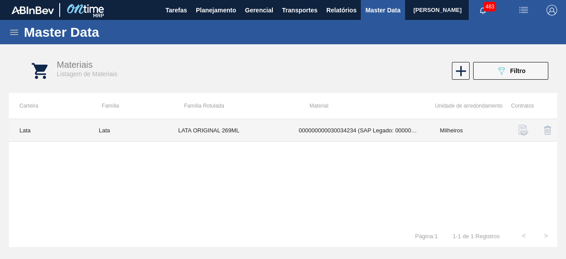
click at [248, 134] on td "LATA ORIGINAL 269ML" at bounding box center [228, 130] width 121 height 23
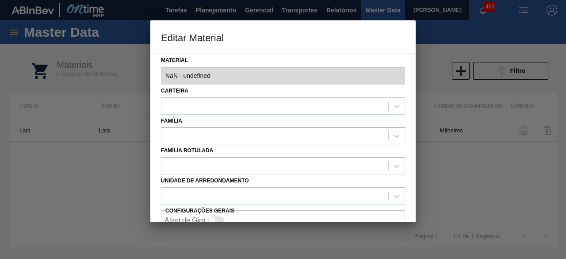
type input "30034234 - 000000000030034234 (SAP Legado: 000000000050847076) - LATA AL ORIGIN…"
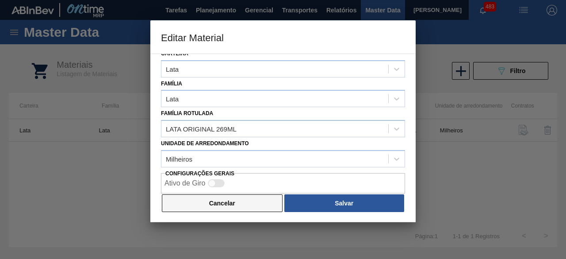
click at [245, 200] on button "Cancelar" at bounding box center [222, 203] width 121 height 18
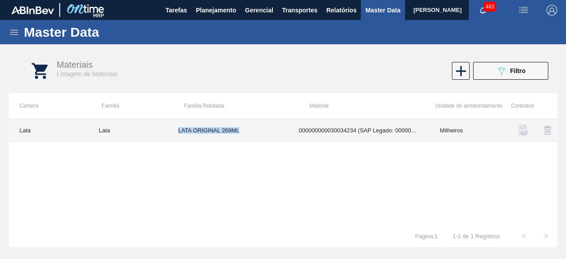
drag, startPoint x: 178, startPoint y: 129, endPoint x: 246, endPoint y: 135, distance: 68.4
click at [246, 135] on td "LATA ORIGINAL 269ML" at bounding box center [228, 130] width 121 height 23
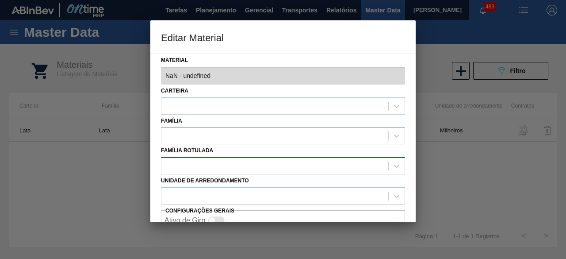
type input "30034234 - 000000000030034234 (SAP Legado: 000000000050847076) - LATA AL ORIGIN…"
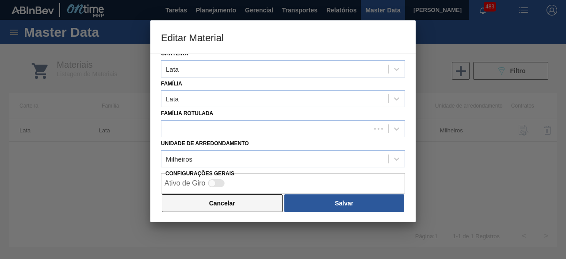
click at [235, 205] on button "Cancelar" at bounding box center [222, 203] width 121 height 18
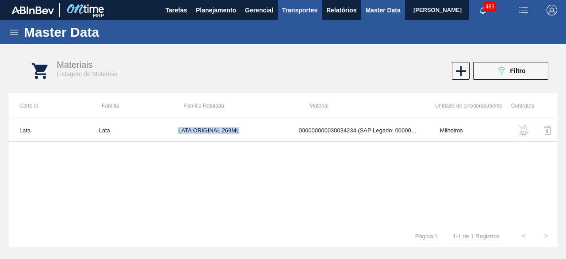
copy td "LATA ORIGINAL 269ML"
click at [487, 71] on button "089F7B8B-B2A5-4AFE-B5C0-19BA573D28AC Filtro" at bounding box center [510, 71] width 75 height 18
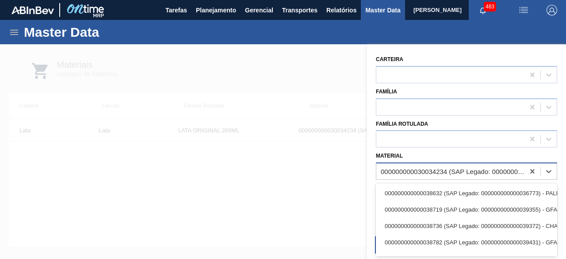
click at [458, 170] on div "000000000030034234 (SAP Legado: 000000000050847076) - LATA AL ORIGINAL 269ML BR…" at bounding box center [453, 172] width 145 height 8
paste input "30012386"
type input "30012386"
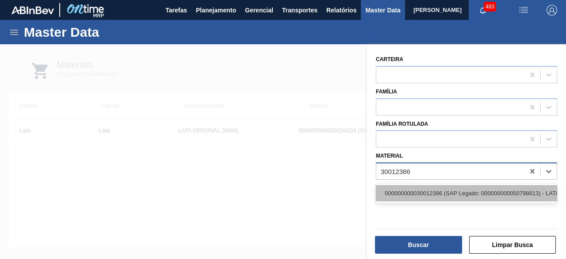
click at [446, 192] on div "000000000030012386 (SAP Legado: 000000000050798613) - LATA AL. 269ML AP MP 429" at bounding box center [466, 193] width 181 height 16
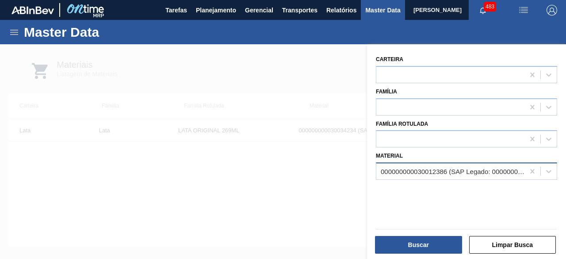
drag, startPoint x: 438, startPoint y: 244, endPoint x: 407, endPoint y: 224, distance: 36.8
click at [438, 244] on button "Buscar" at bounding box center [418, 245] width 87 height 18
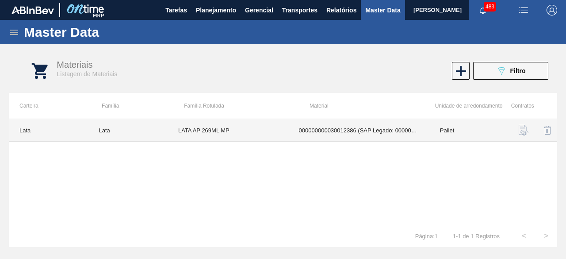
click at [256, 120] on td "LATA AP 269ML MP" at bounding box center [228, 130] width 121 height 23
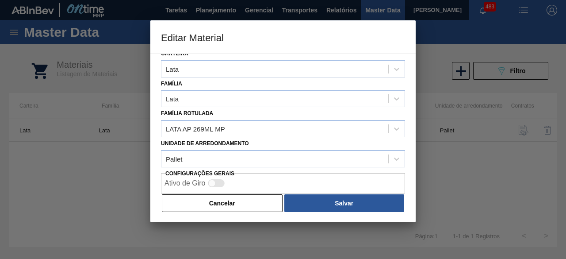
drag, startPoint x: 266, startPoint y: 208, endPoint x: 264, endPoint y: 201, distance: 7.6
click at [266, 208] on button "Cancelar" at bounding box center [222, 203] width 121 height 18
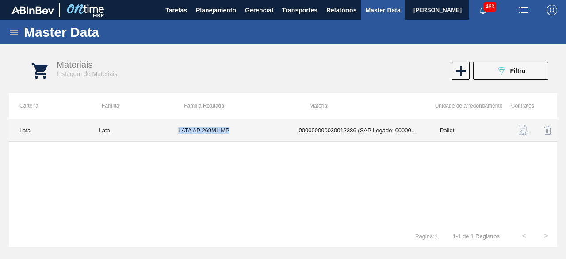
drag, startPoint x: 179, startPoint y: 131, endPoint x: 237, endPoint y: 133, distance: 58.5
click at [237, 133] on td "LATA AP 269ML MP" at bounding box center [228, 130] width 121 height 23
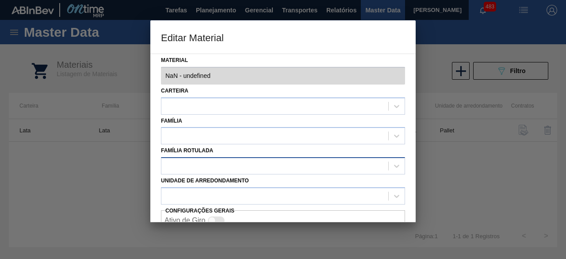
type input "30012386 - 000000000030012386 (SAP Legado: 000000000050798613) - LATA AL. 269ML…"
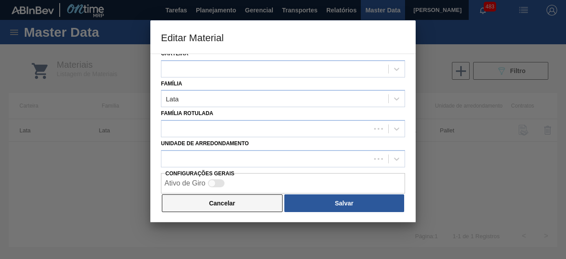
click at [250, 203] on button "Cancelar" at bounding box center [222, 203] width 121 height 18
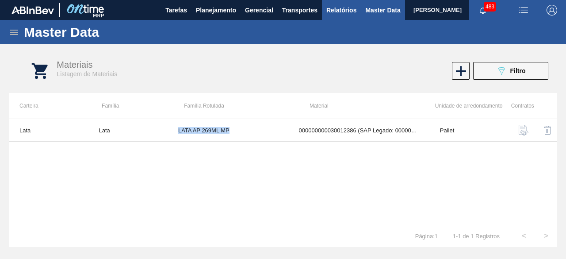
copy td "LATA AP 269ML MP"
click at [484, 72] on button "089F7B8B-B2A5-4AFE-B5C0-19BA573D28AC Filtro" at bounding box center [510, 71] width 75 height 18
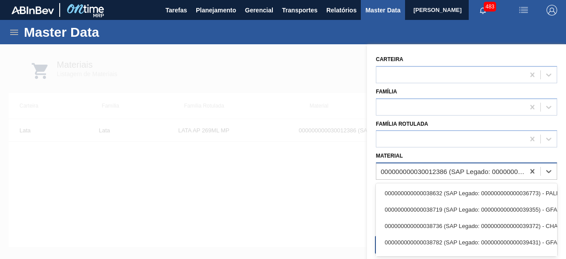
click at [453, 176] on div "000000000030012386 (SAP Legado: 000000000050798613) - LATA AL. 269ML AP MP 429" at bounding box center [451, 171] width 148 height 13
paste input "30034234"
type input "30034234"
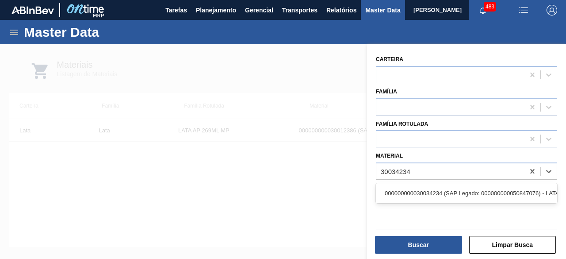
click at [453, 192] on div "000000000030034234 (SAP Legado: 000000000050847076) - LATA AL ORIGINAL 269ML BR…" at bounding box center [466, 193] width 181 height 16
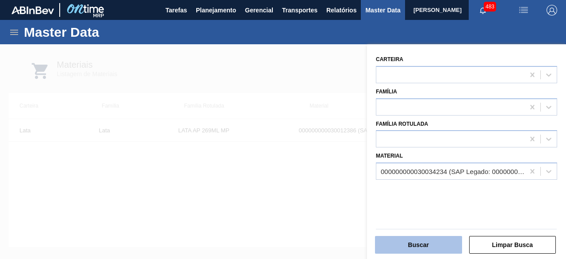
click at [439, 239] on button "Buscar" at bounding box center [418, 245] width 87 height 18
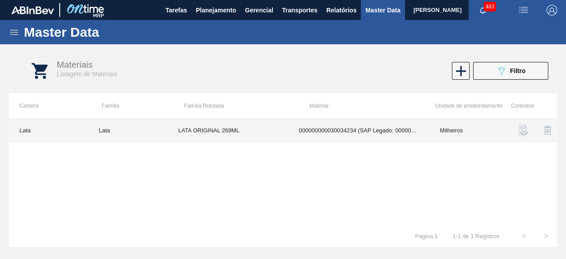
click at [273, 123] on td "LATA ORIGINAL 269ML" at bounding box center [228, 130] width 121 height 23
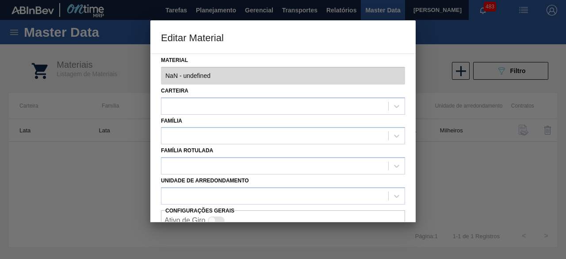
type input "30034234 - 000000000030034234 (SAP Legado: 000000000050847076) - LATA AL ORIGIN…"
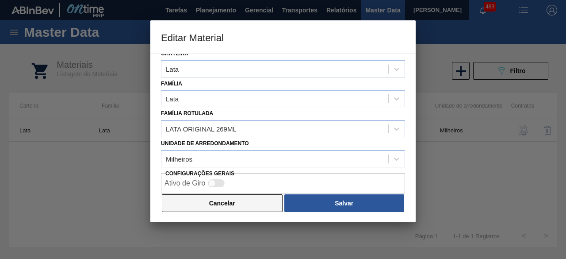
click at [266, 205] on button "Cancelar" at bounding box center [222, 203] width 121 height 18
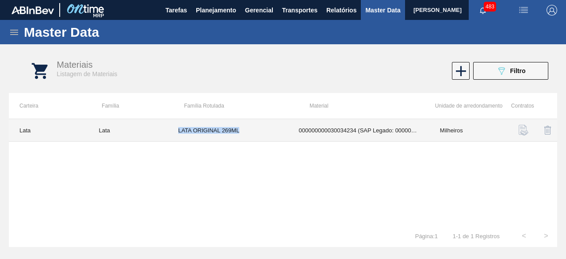
drag, startPoint x: 176, startPoint y: 130, endPoint x: 266, endPoint y: 135, distance: 90.4
click at [266, 135] on td "LATA ORIGINAL 269ML" at bounding box center [228, 130] width 121 height 23
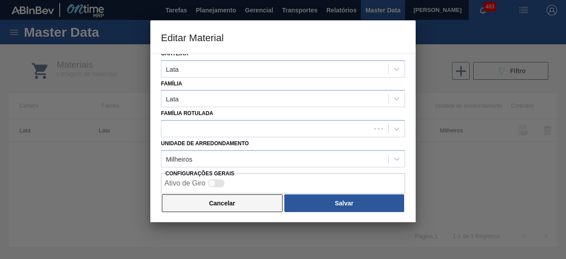
click at [242, 201] on button "Cancelar" at bounding box center [222, 203] width 121 height 18
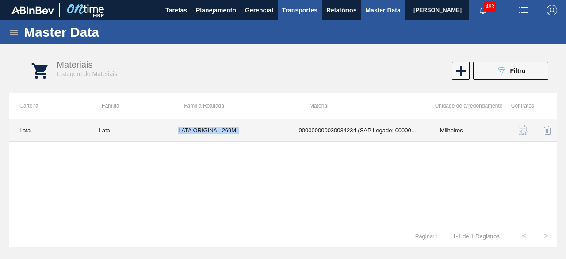
copy td "LATA ORIGINAL 269ML"
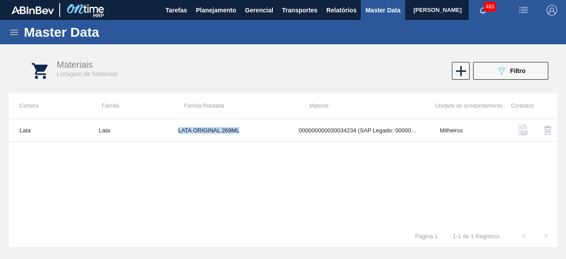
click at [524, 9] on img "button" at bounding box center [524, 10] width 11 height 11
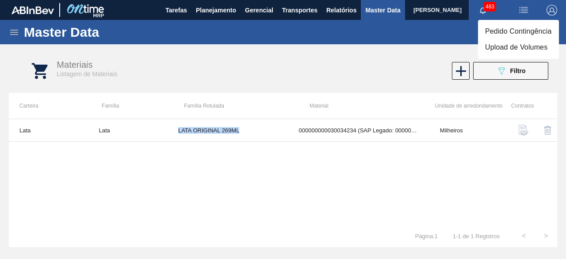
click at [497, 47] on li "Upload de Volumes" at bounding box center [518, 47] width 81 height 16
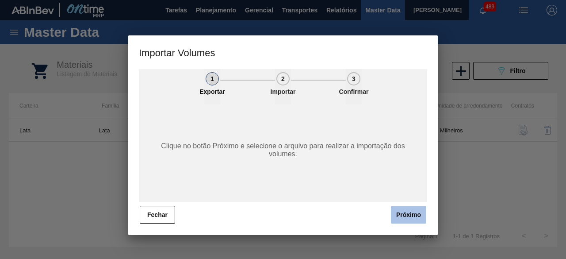
click at [410, 214] on button "Próximo" at bounding box center [408, 215] width 35 height 18
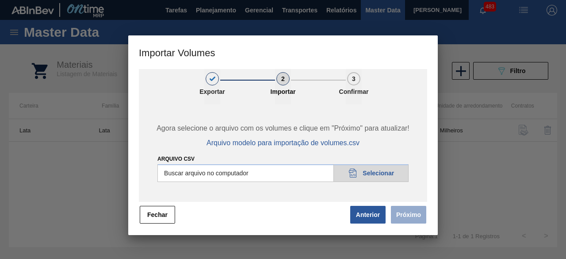
click at [376, 170] on input "Arquivo csv" at bounding box center [283, 173] width 251 height 18
type input "C:\fakepath\Subida Ball D0 + D3 28.08.csv"
click at [411, 208] on button "Próximo" at bounding box center [408, 215] width 35 height 18
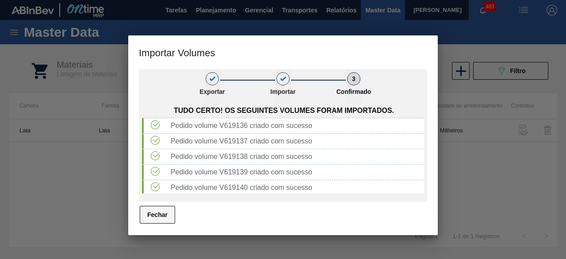
click at [164, 212] on button "Fechar" at bounding box center [157, 215] width 35 height 18
